Goal: Task Accomplishment & Management: Manage account settings

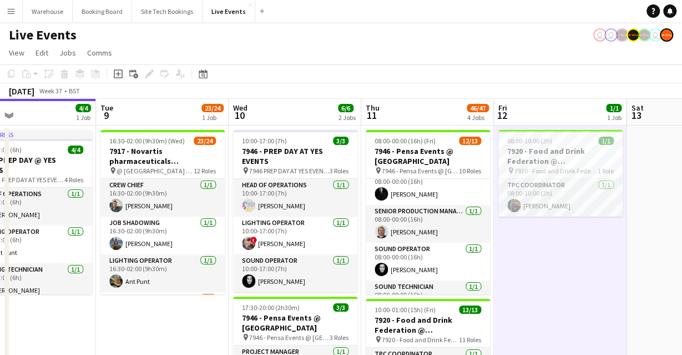
scroll to position [0, 433]
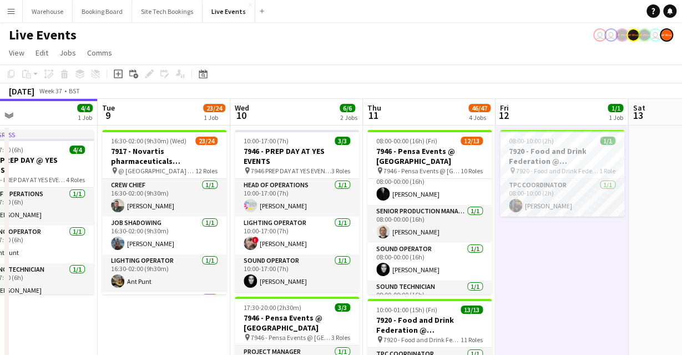
drag, startPoint x: 117, startPoint y: 320, endPoint x: 189, endPoint y: 325, distance: 72.8
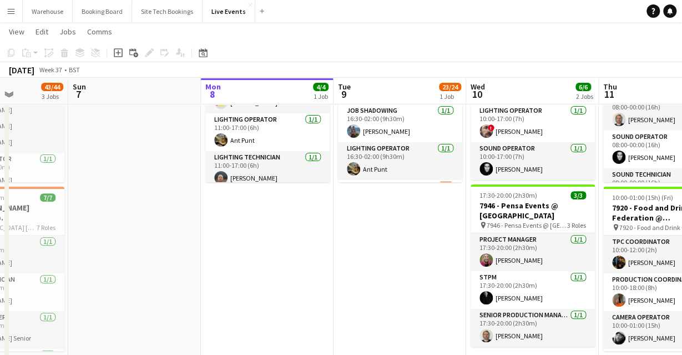
scroll to position [0, 477]
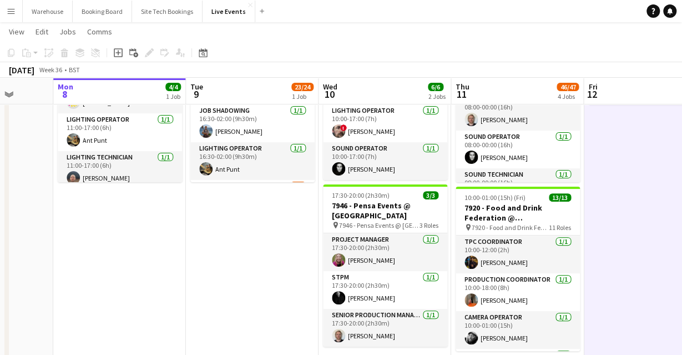
drag, startPoint x: 176, startPoint y: 276, endPoint x: 209, endPoint y: 316, distance: 51.3
click at [206, 325] on app-calendar-viewport "Thu 4 6/6 1 Job Fri 5 27/27 3 Jobs Sat 6 43/44 3 Jobs Sun 7 Mon 8 4/4 1 Job Tue…" at bounding box center [341, 321] width 682 height 778
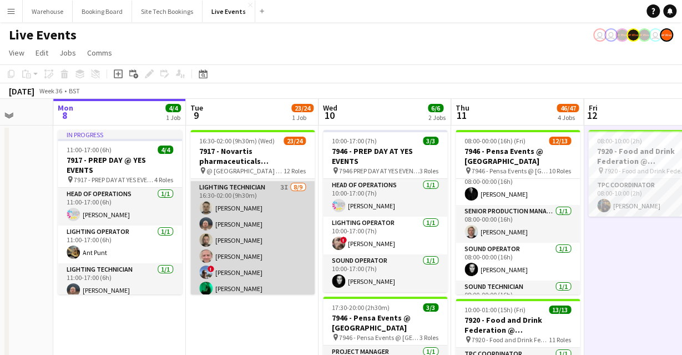
scroll to position [37, 0]
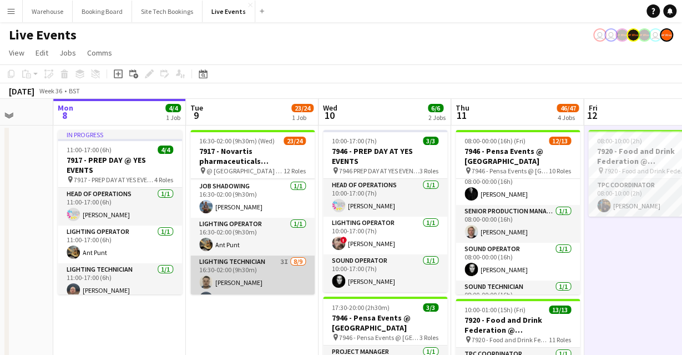
click at [252, 266] on app-card-role "Lighting Technician 3I [DATE] 16:30-02:00 (9h30m) [PERSON_NAME] [PERSON_NAME] […" at bounding box center [252, 338] width 124 height 166
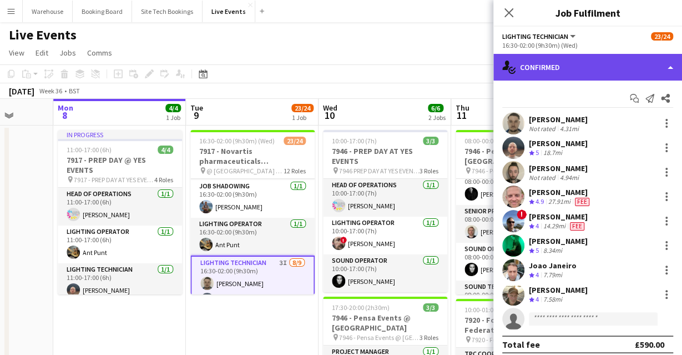
click at [569, 69] on div "single-neutral-actions-check-2 Confirmed" at bounding box center [587, 67] width 189 height 27
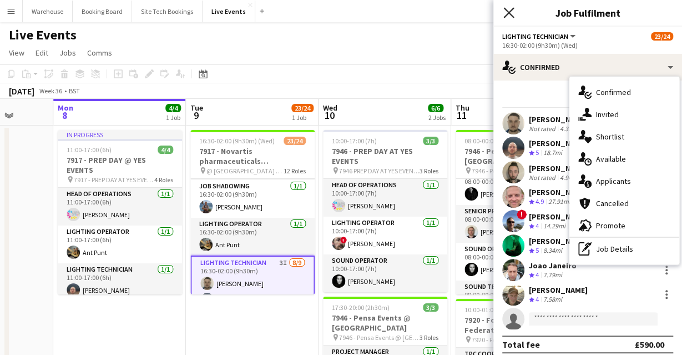
click at [513, 12] on icon "Close pop-in" at bounding box center [508, 12] width 11 height 11
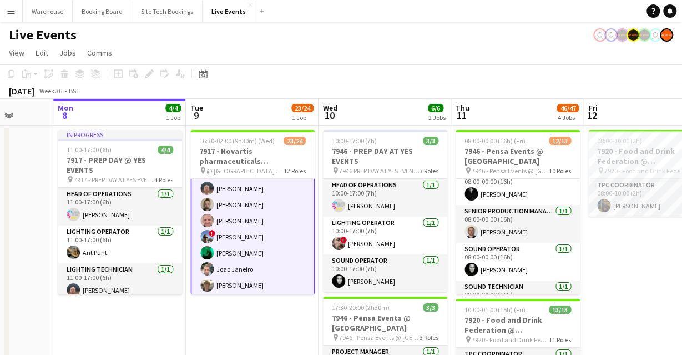
scroll to position [74, 0]
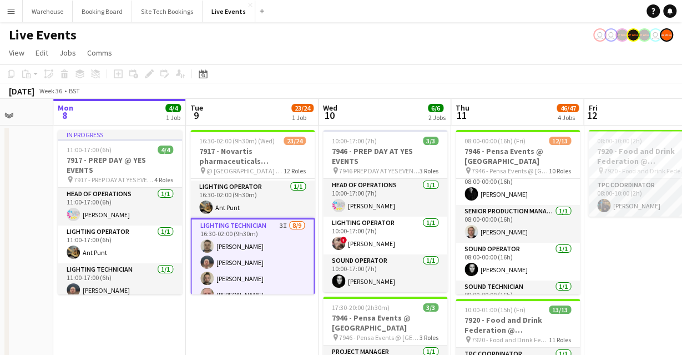
click at [247, 228] on app-card-role "Lighting Technician 3I [DATE] 16:30-02:00 (9h30m) [PERSON_NAME] [PERSON_NAME] […" at bounding box center [252, 302] width 124 height 169
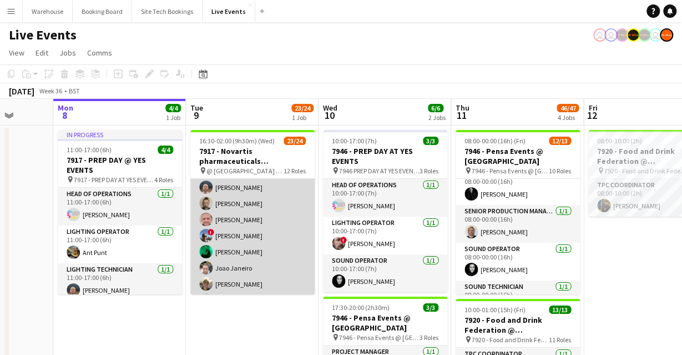
scroll to position [111, 0]
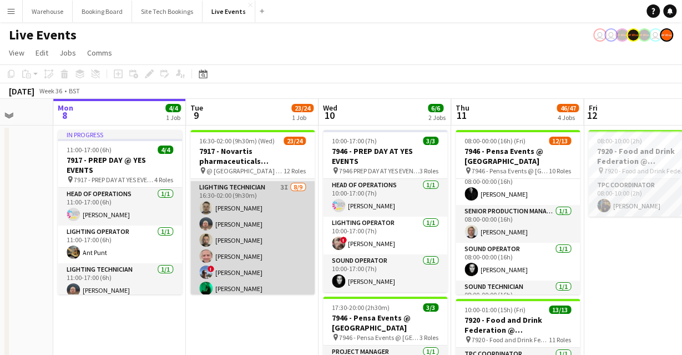
click at [236, 192] on app-card-role "Lighting Technician 3I [DATE] 16:30-02:00 (9h30m) [PERSON_NAME] [PERSON_NAME] […" at bounding box center [252, 264] width 124 height 166
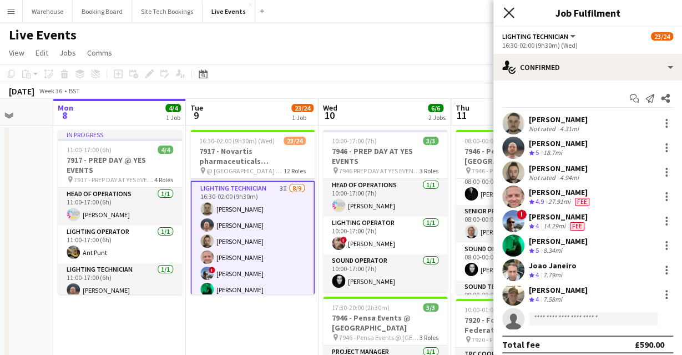
click at [504, 10] on icon "Close pop-in" at bounding box center [508, 12] width 11 height 11
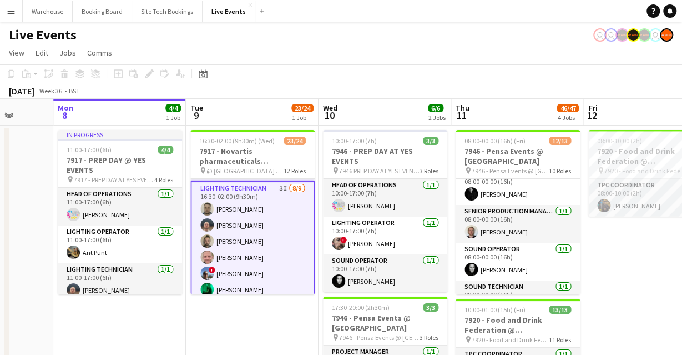
drag, startPoint x: 264, startPoint y: 332, endPoint x: 257, endPoint y: 297, distance: 35.0
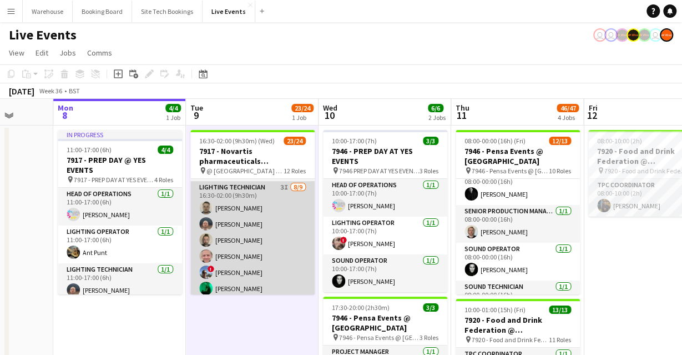
click at [249, 183] on app-card-role "Lighting Technician 3I [DATE] 16:30-02:00 (9h30m) [PERSON_NAME] [PERSON_NAME] […" at bounding box center [252, 264] width 124 height 166
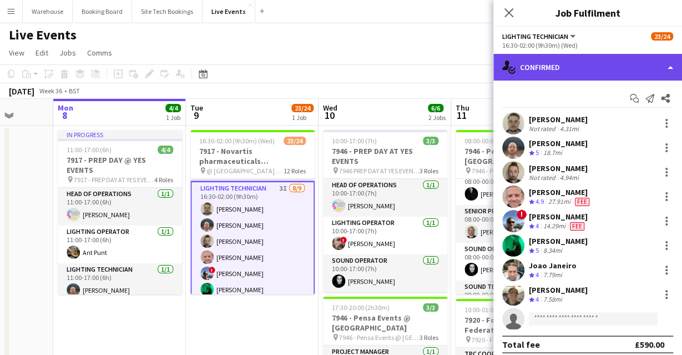
click at [618, 72] on div "single-neutral-actions-check-2 Confirmed" at bounding box center [587, 67] width 189 height 27
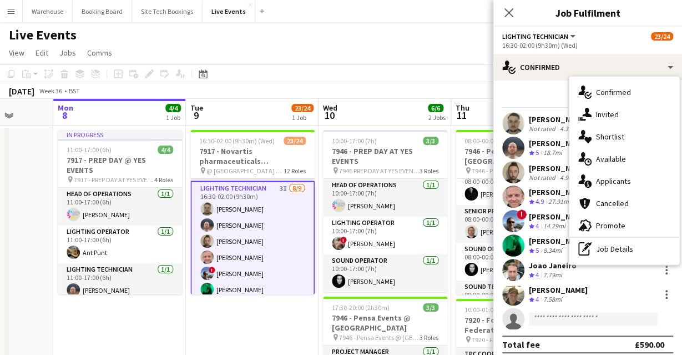
click at [619, 111] on div "single-neutral-actions-share-1 Invited" at bounding box center [624, 114] width 110 height 22
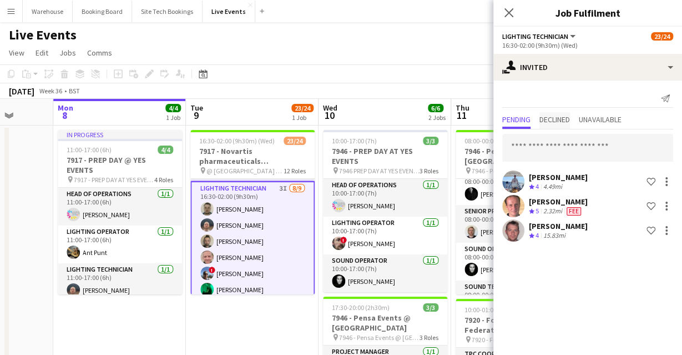
click at [560, 115] on span "Declined" at bounding box center [554, 119] width 31 height 8
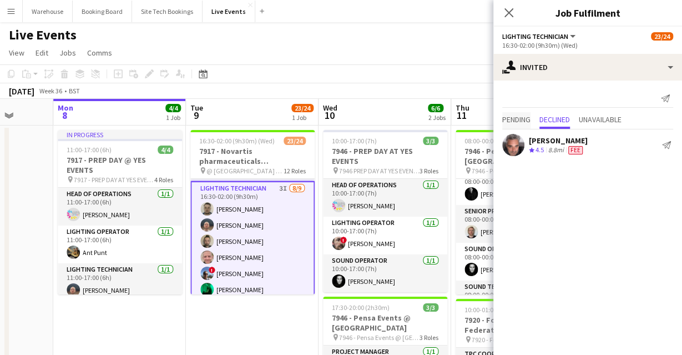
click at [519, 122] on span "Pending" at bounding box center [516, 119] width 28 height 8
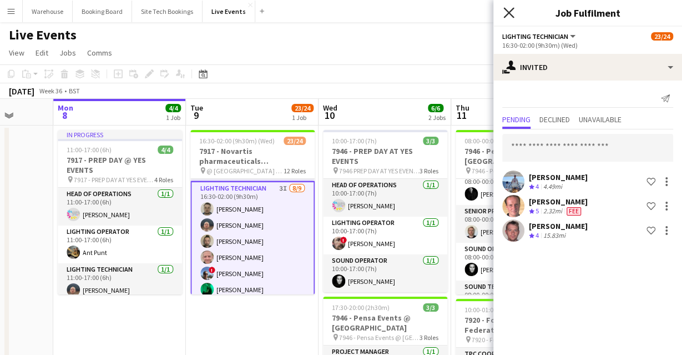
click at [512, 11] on icon "Close pop-in" at bounding box center [508, 12] width 11 height 11
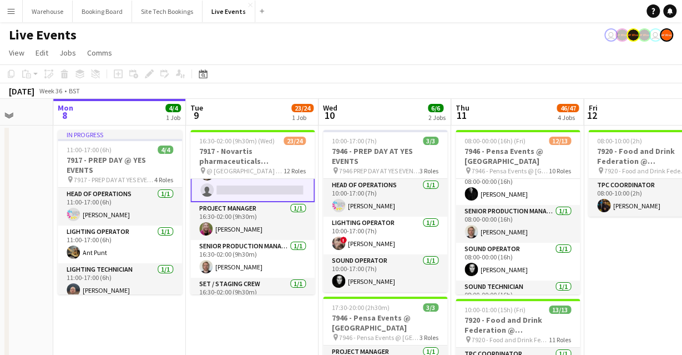
scroll to position [222, 0]
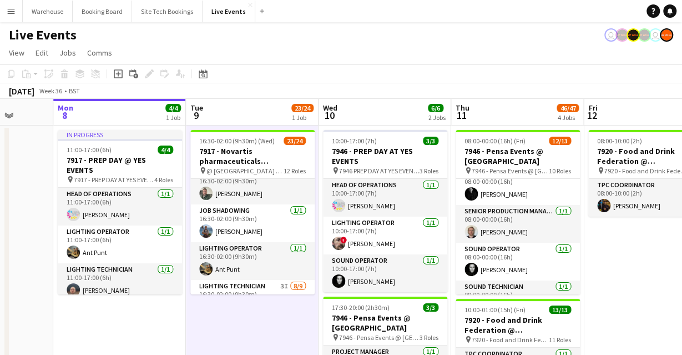
scroll to position [0, 0]
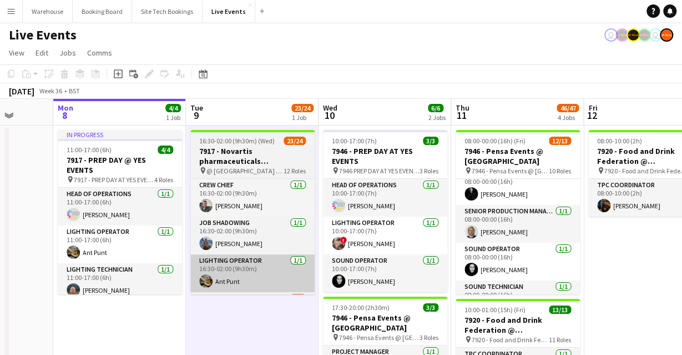
drag, startPoint x: 235, startPoint y: 324, endPoint x: 229, endPoint y: 260, distance: 63.6
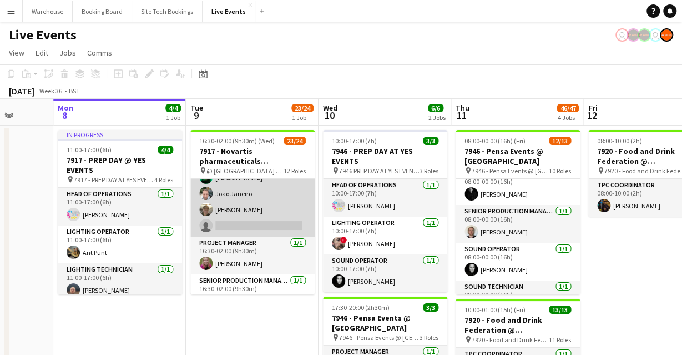
click at [234, 228] on app-card-role "Lighting Technician 3I [DATE] 16:30-02:00 (9h30m) [PERSON_NAME] [PERSON_NAME] […" at bounding box center [252, 153] width 124 height 166
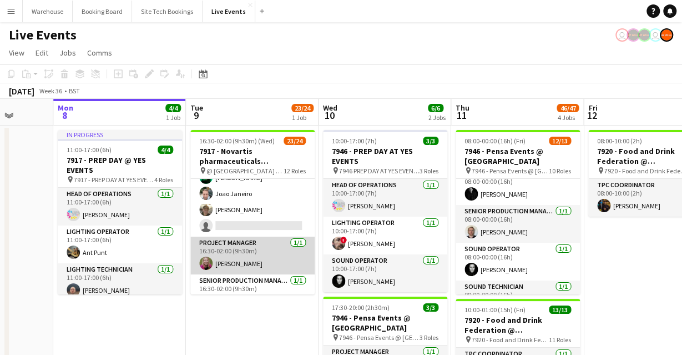
scroll to position [223, 0]
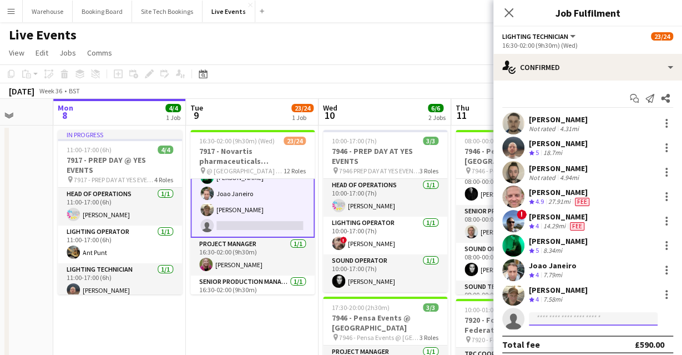
click at [580, 323] on input at bounding box center [593, 318] width 129 height 13
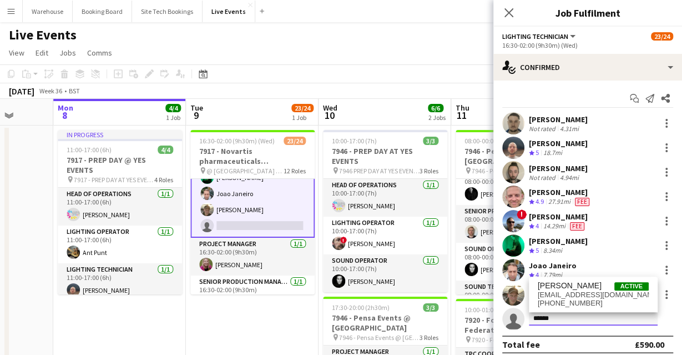
type input "******"
click at [587, 290] on span "[EMAIL_ADDRESS][DOMAIN_NAME]" at bounding box center [593, 294] width 111 height 9
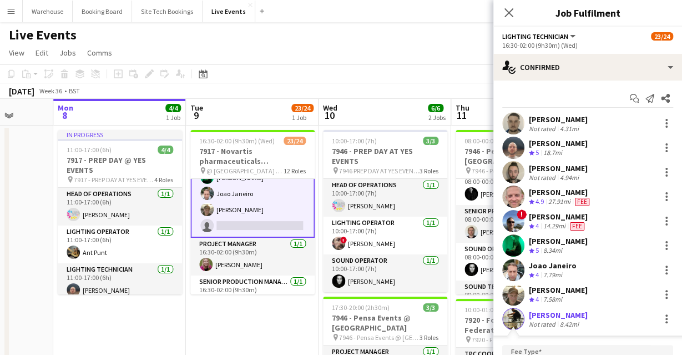
scroll to position [169, 0]
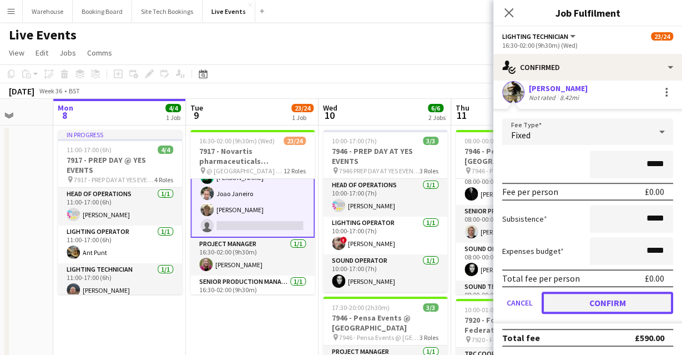
click at [579, 300] on button "Confirm" at bounding box center [608, 302] width 132 height 22
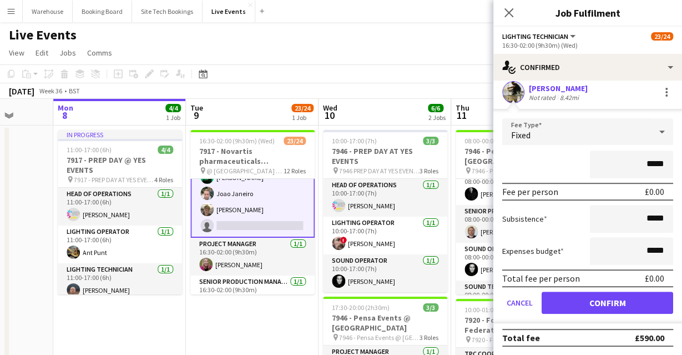
scroll to position [7, 0]
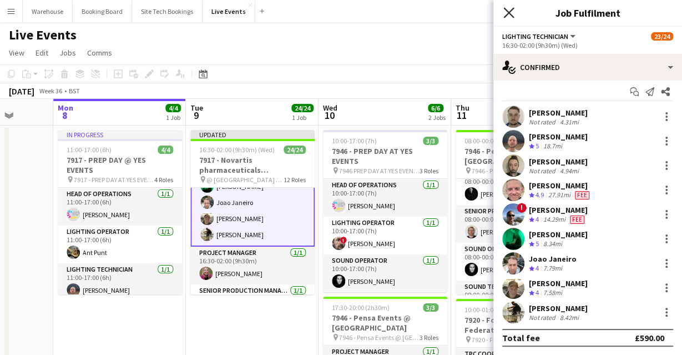
click at [513, 13] on icon "Close pop-in" at bounding box center [508, 12] width 11 height 11
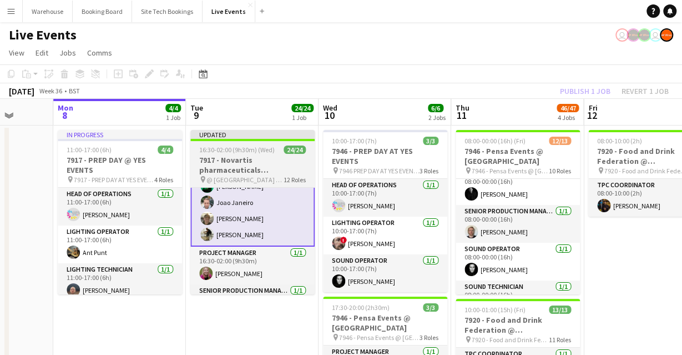
click at [228, 155] on h3 "7917 - Novartis pharmaceuticals Corporation @ [GEOGRAPHIC_DATA]" at bounding box center [252, 165] width 124 height 20
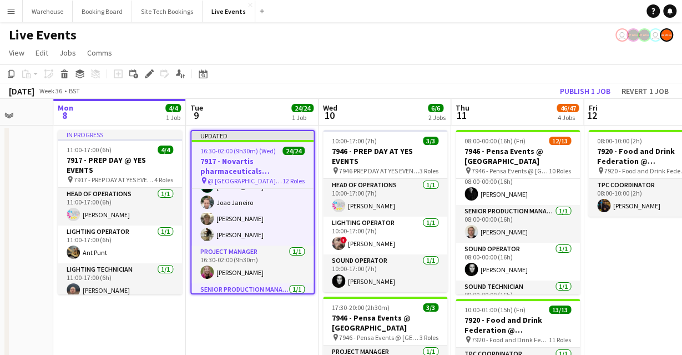
scroll to position [222, 0]
drag, startPoint x: 598, startPoint y: 85, endPoint x: 592, endPoint y: 85, distance: 6.7
click at [598, 85] on button "Publish 1 job" at bounding box center [584, 91] width 59 height 14
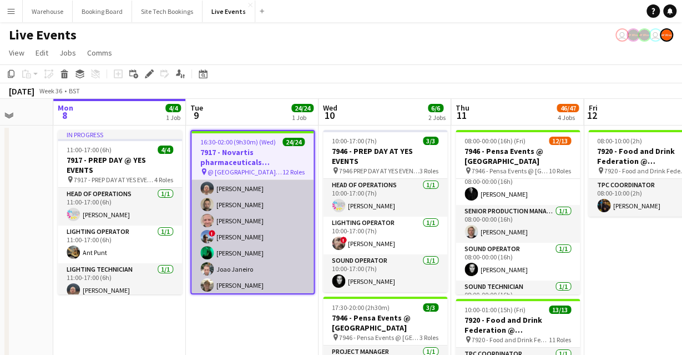
scroll to position [74, 0]
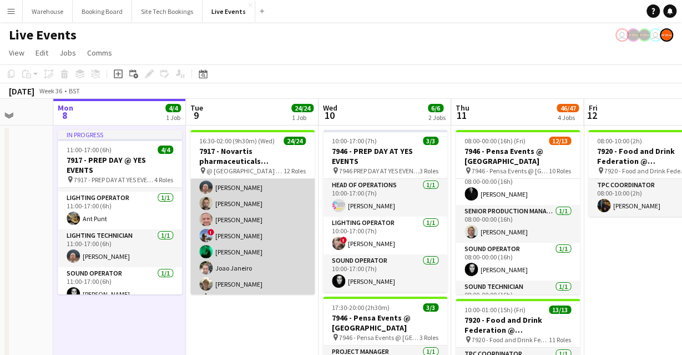
scroll to position [185, 0]
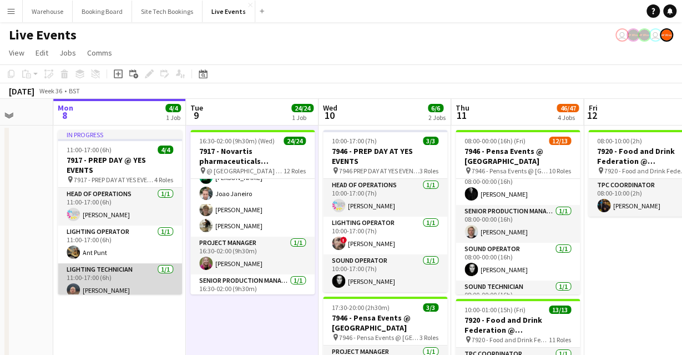
scroll to position [34, 0]
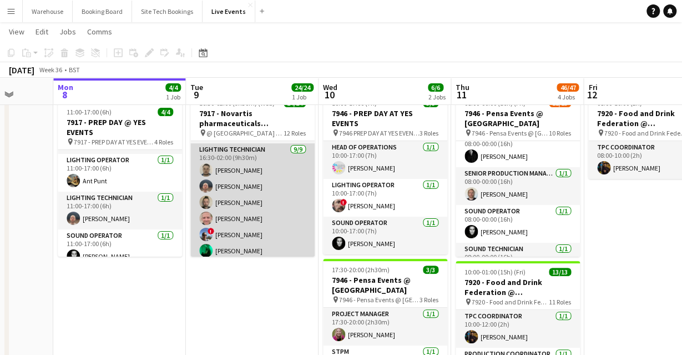
scroll to position [222, 0]
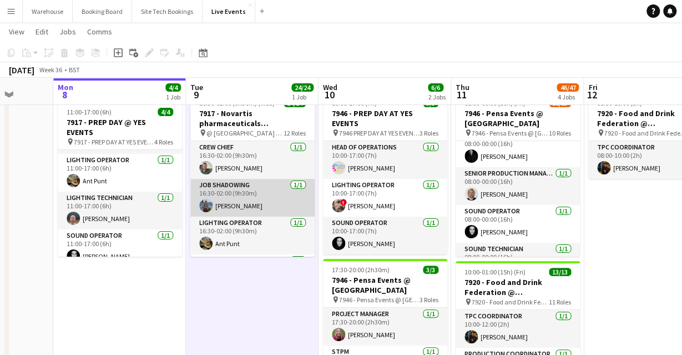
scroll to position [0, 0]
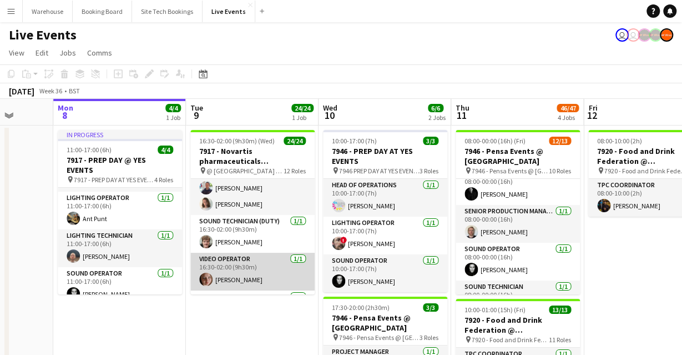
scroll to position [530, 0]
